Goal: Transaction & Acquisition: Purchase product/service

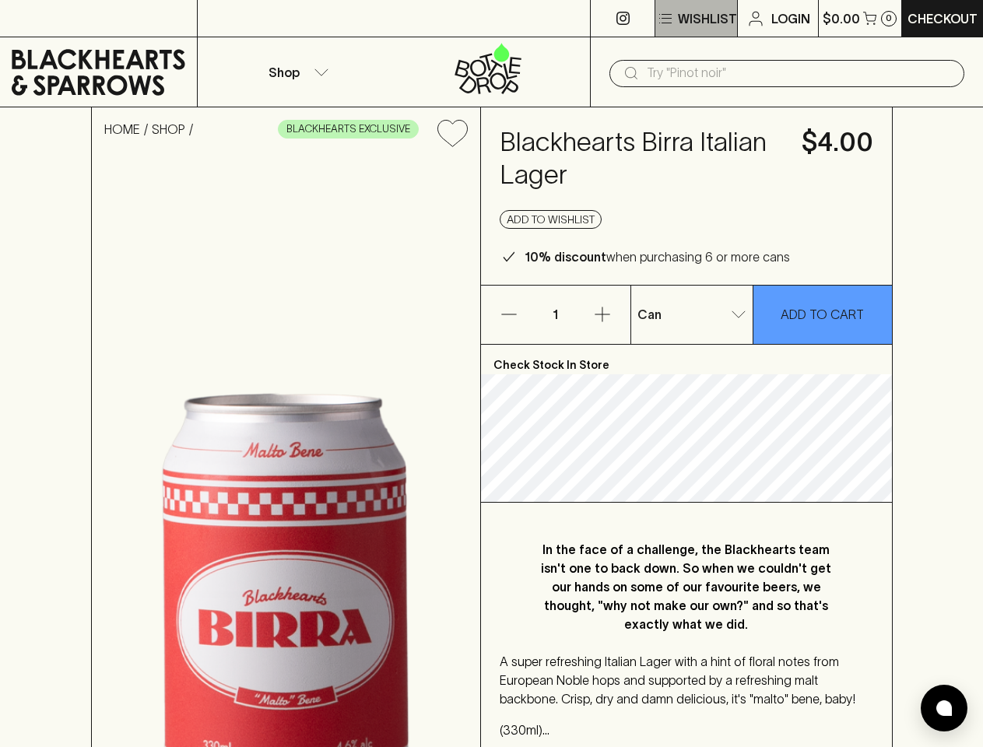
click at [695, 19] on p "Wishlist" at bounding box center [707, 18] width 59 height 19
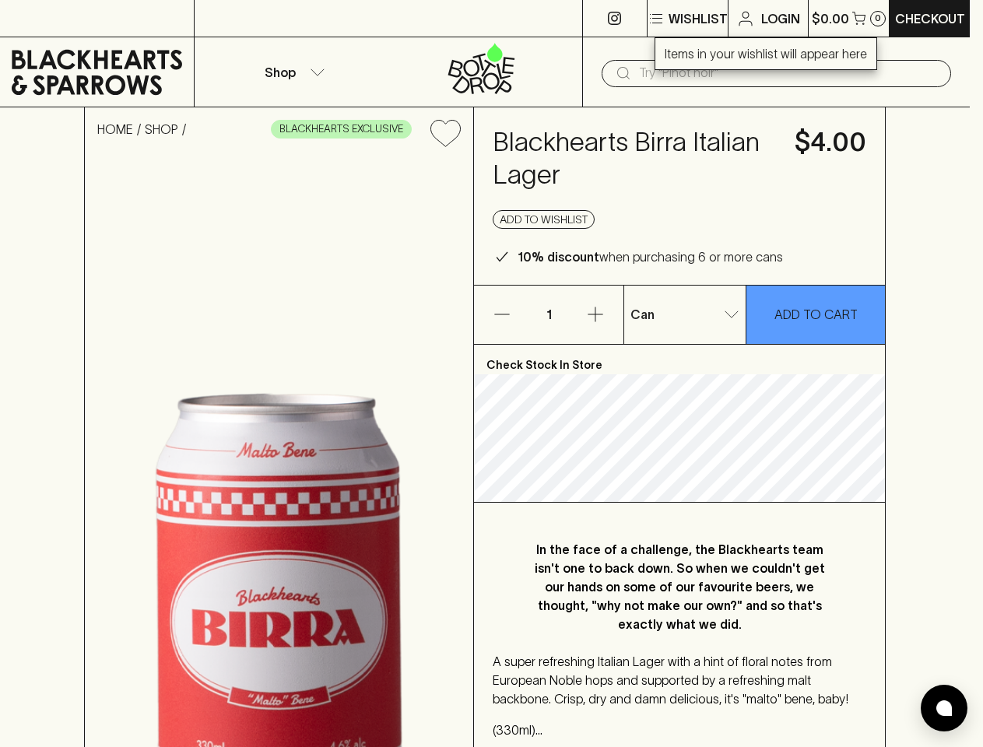
click at [860, 18] on div at bounding box center [491, 373] width 983 height 747
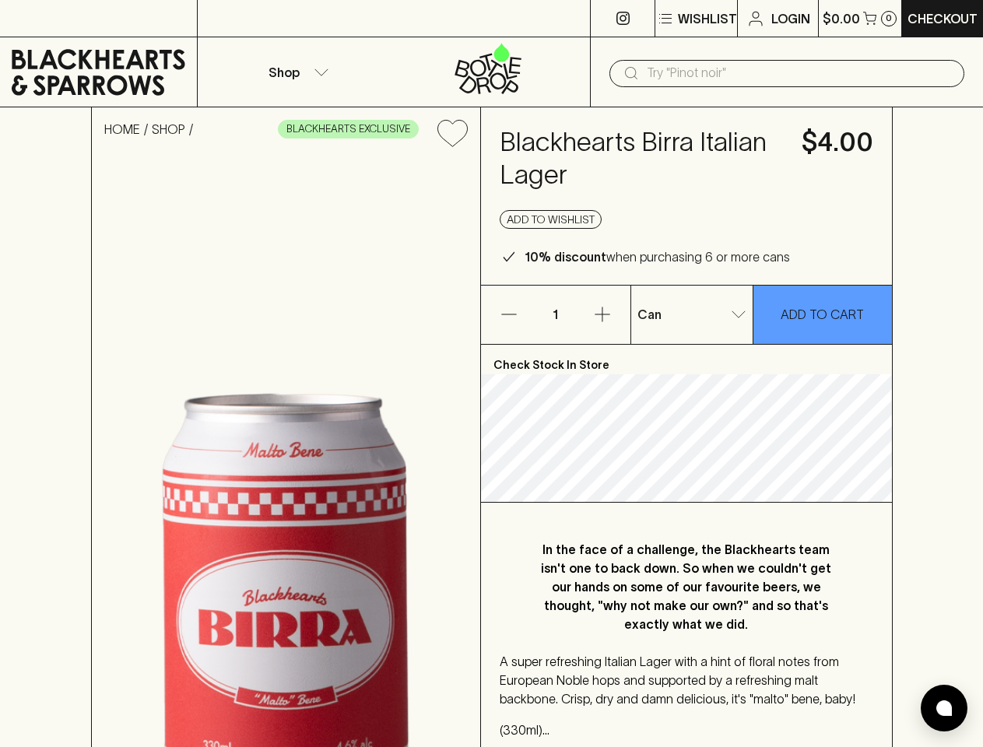
click at [296, 72] on div at bounding box center [491, 373] width 983 height 747
click at [787, 73] on input "text" at bounding box center [799, 73] width 305 height 25
click at [452, 133] on icon "Add to wishlist" at bounding box center [453, 133] width 30 height 26
click at [551, 220] on button "Add to wishlist" at bounding box center [551, 219] width 102 height 19
click at [509, 315] on icon "button" at bounding box center [508, 315] width 15 height 1
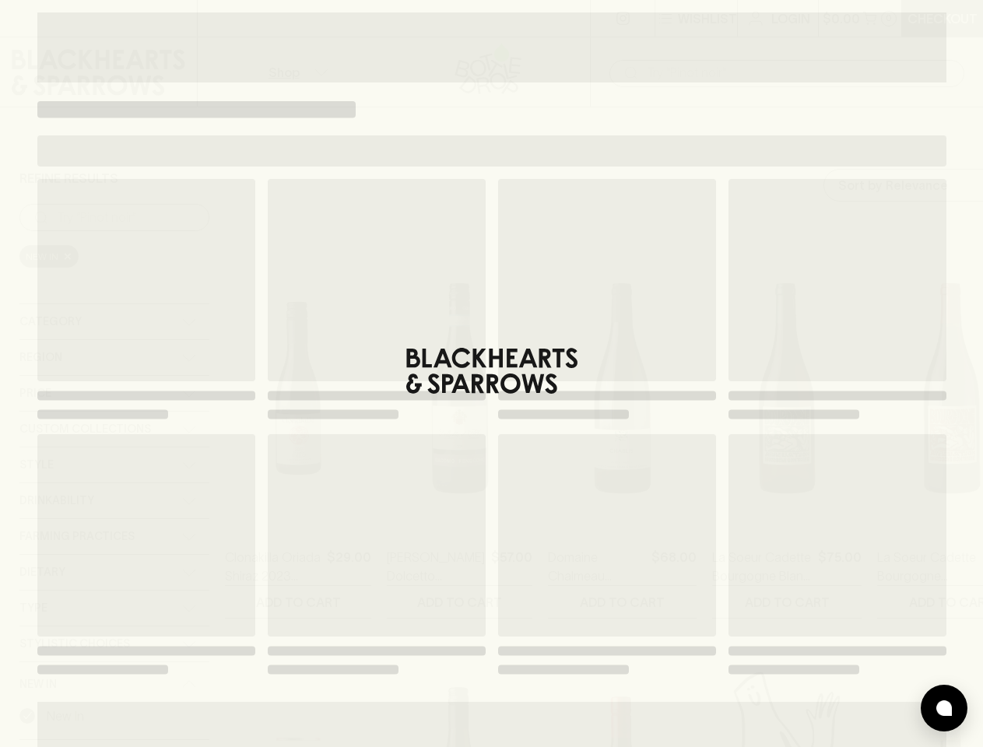
type input "212.5"
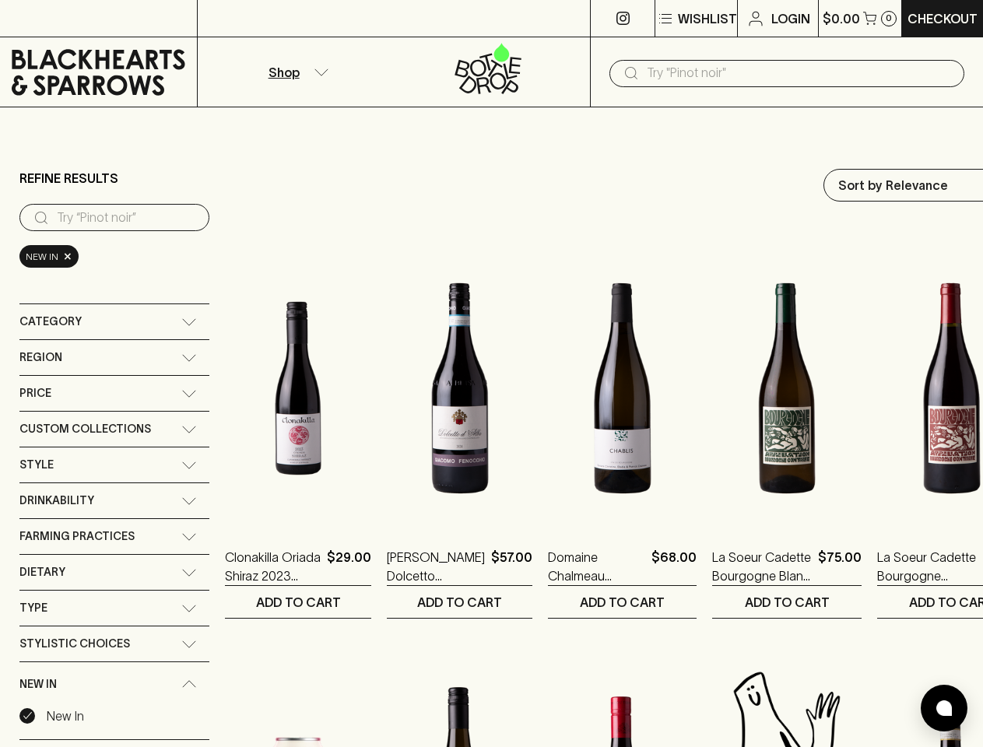
click at [695, 19] on p "Wishlist" at bounding box center [707, 18] width 59 height 19
